Goal: Information Seeking & Learning: Learn about a topic

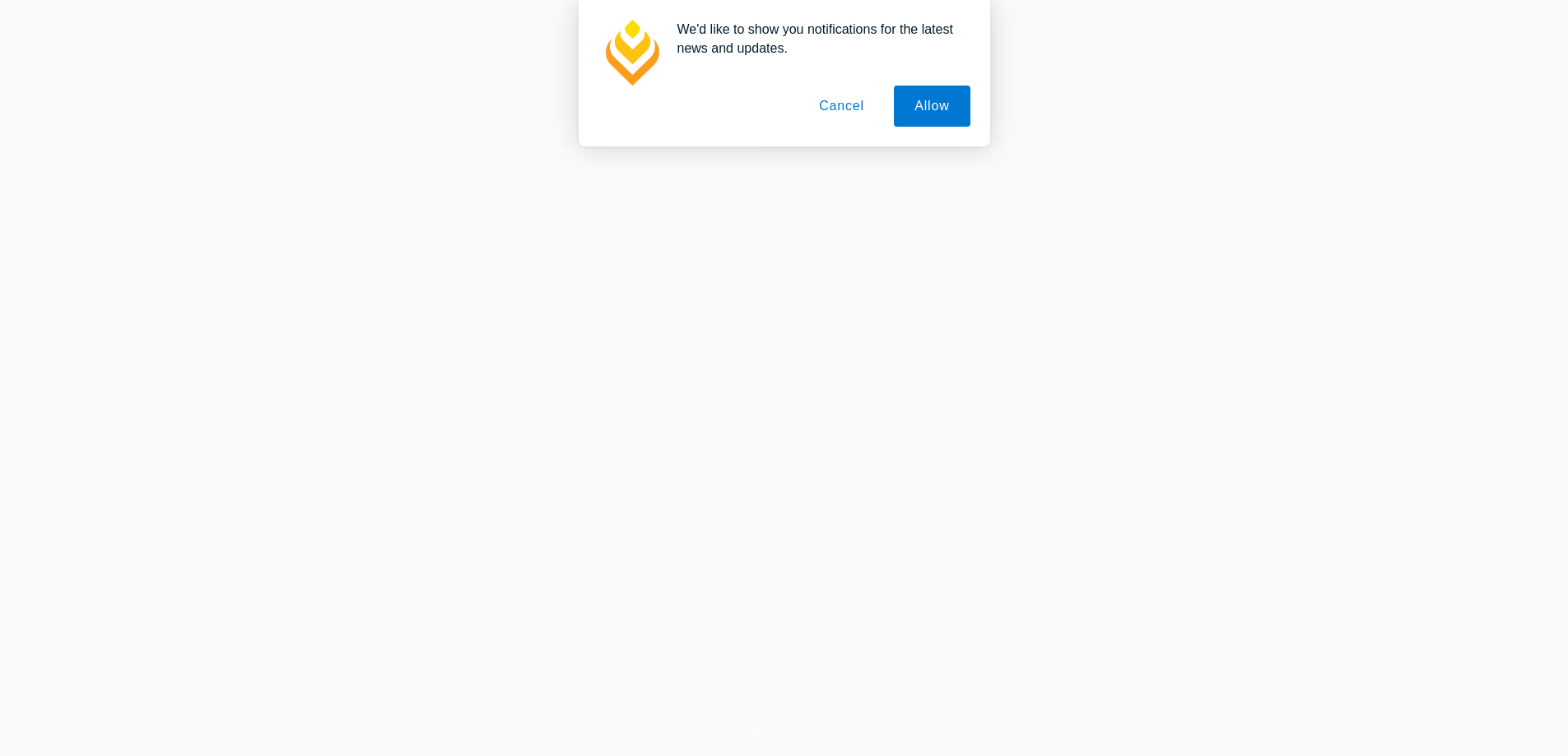
click at [868, 120] on button "Cancel" at bounding box center [841, 106] width 86 height 41
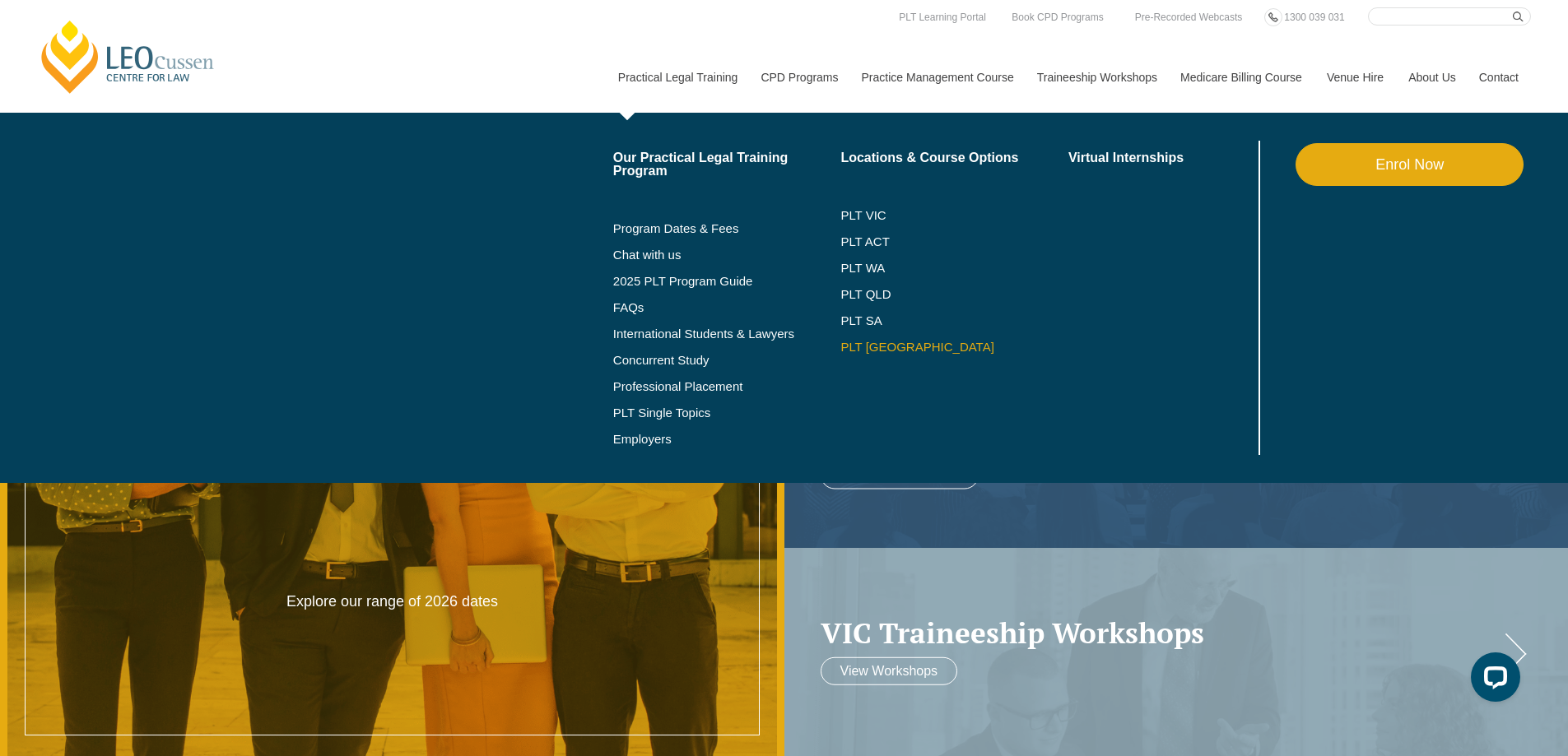
click at [863, 343] on link "PLT [GEOGRAPHIC_DATA]" at bounding box center [954, 347] width 228 height 13
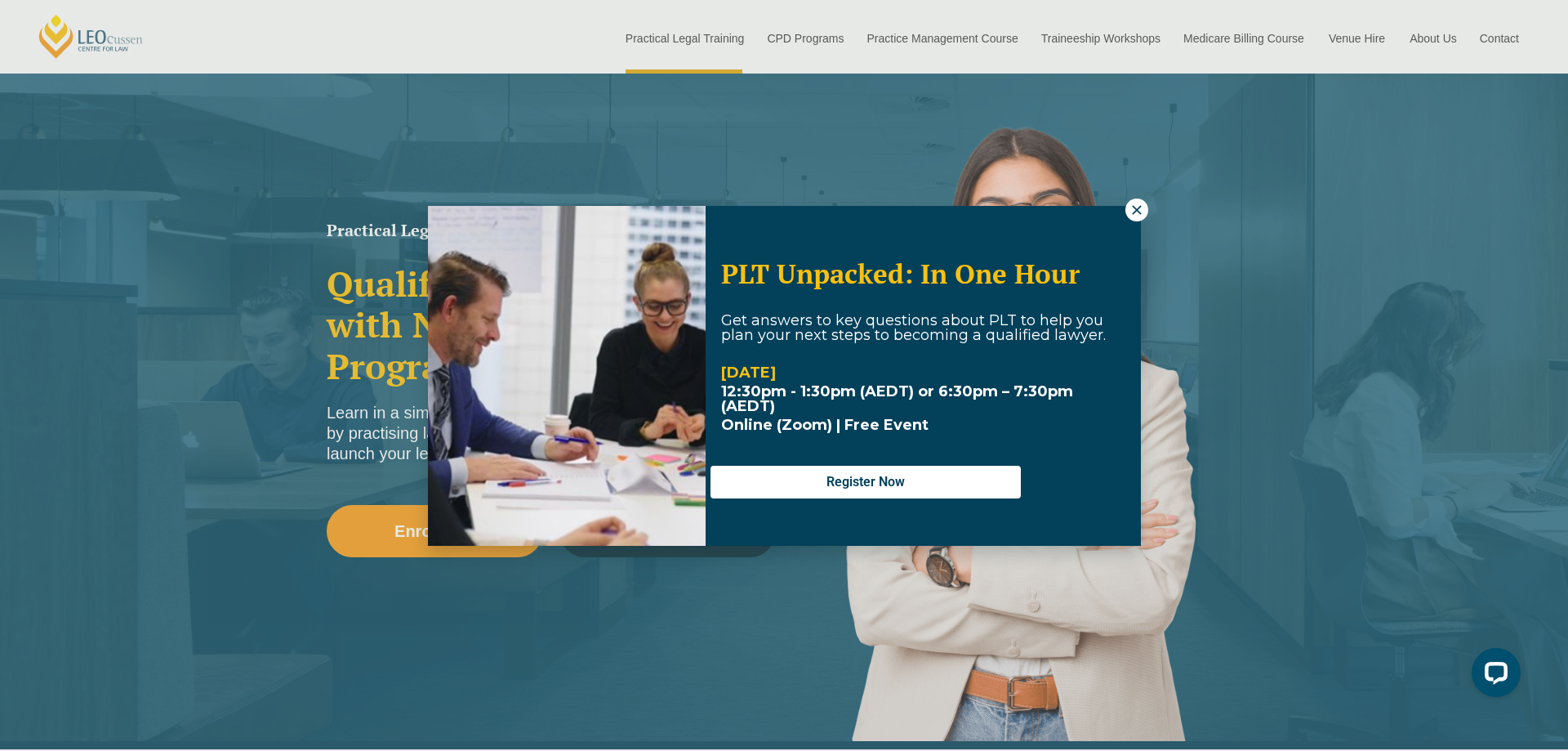
click at [901, 169] on div "PLT Unpacked: In One Hour Get answers to key questions about PLT to help you pl…" at bounding box center [784, 376] width 1568 height 751
